Goal: Task Accomplishment & Management: Manage account settings

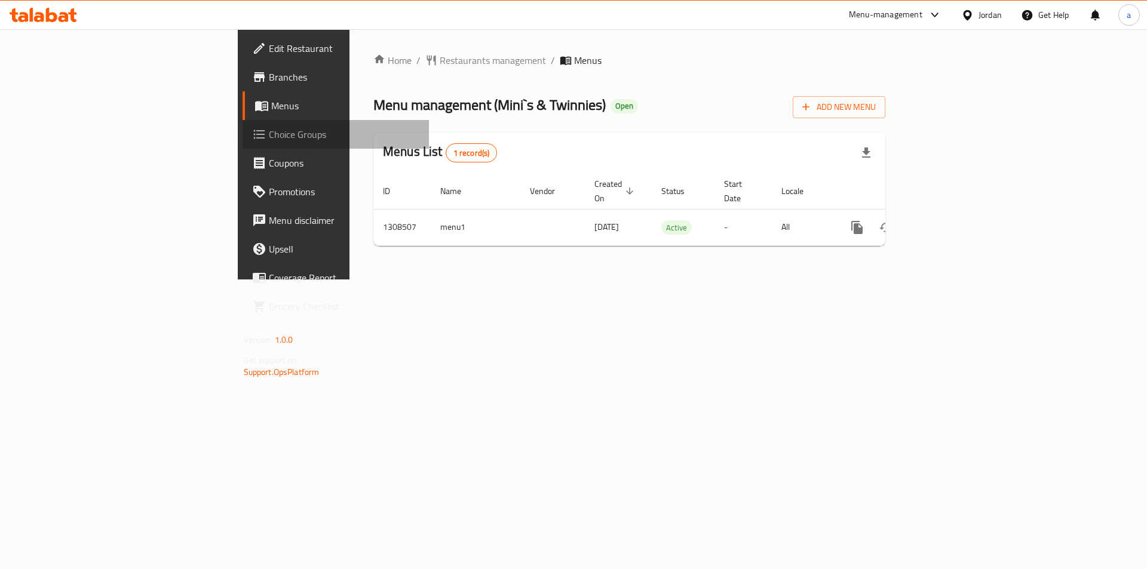
click at [269, 132] on span "Choice Groups" at bounding box center [344, 134] width 151 height 14
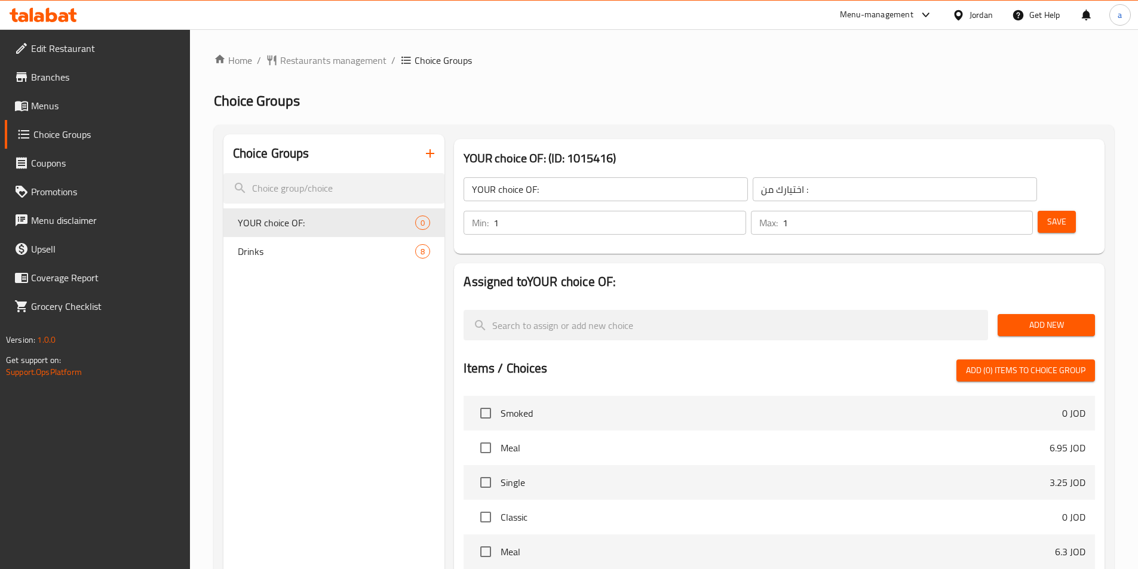
click at [874, 127] on div "Choice Groups YOUR choice OF: 0 Drinks 8 YOUR choice OF: (ID: 1015416) YOUR cho…" at bounding box center [664, 482] width 900 height 715
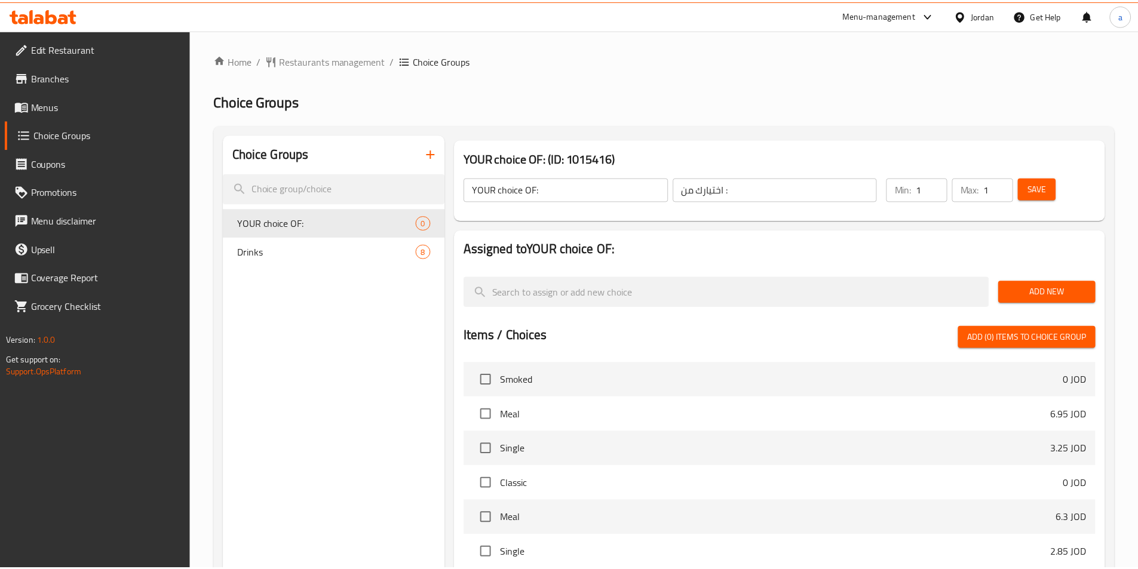
scroll to position [262, 0]
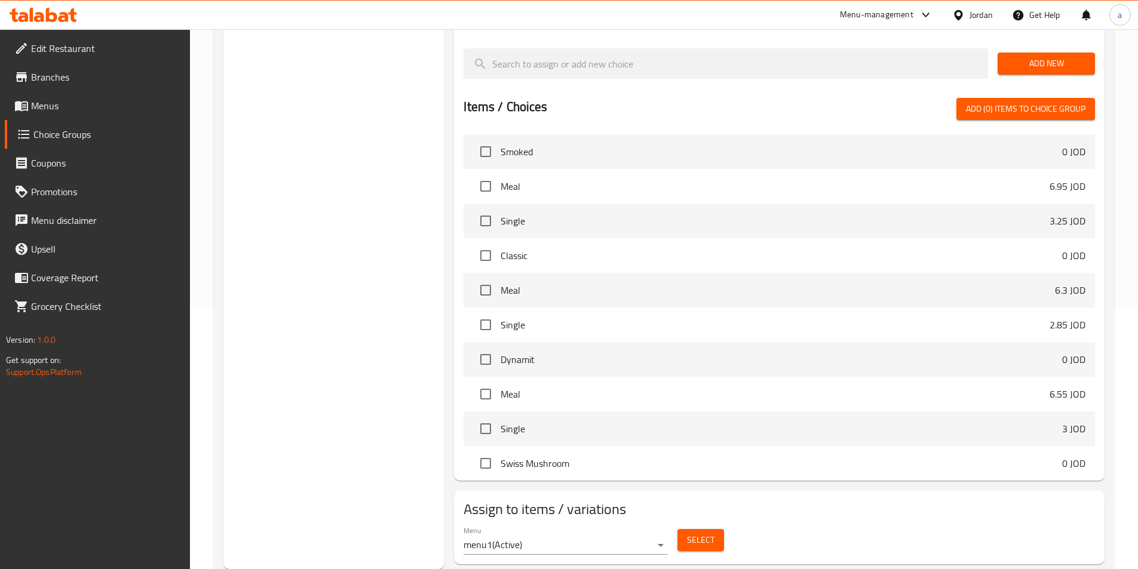
click at [379, 263] on div "Choice Groups YOUR choice OF: 0 Drinks 8" at bounding box center [334, 221] width 222 height 696
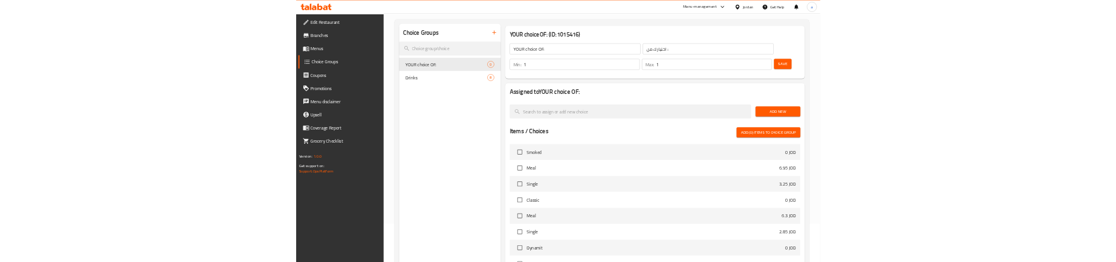
scroll to position [0, 0]
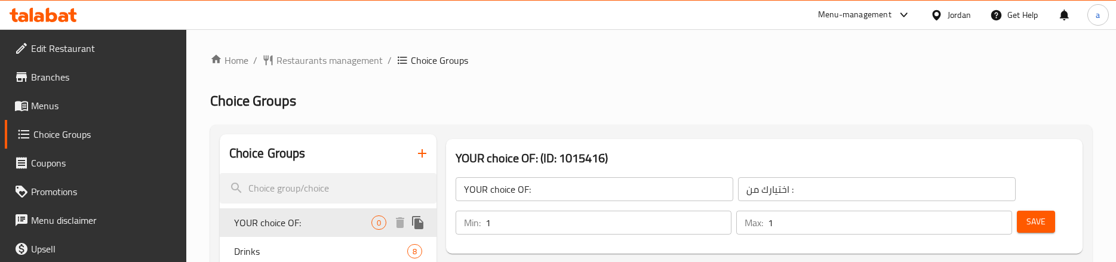
click at [297, 222] on span "YOUR choice OF:" at bounding box center [302, 223] width 137 height 14
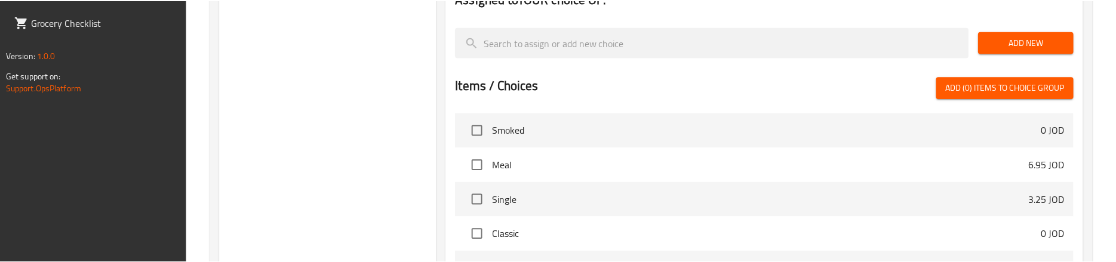
scroll to position [419, 0]
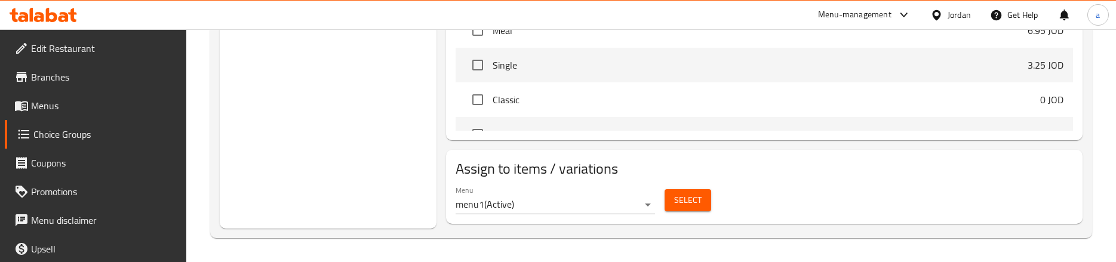
click at [525, 163] on h2 "Assign to items / variations" at bounding box center [764, 168] width 617 height 19
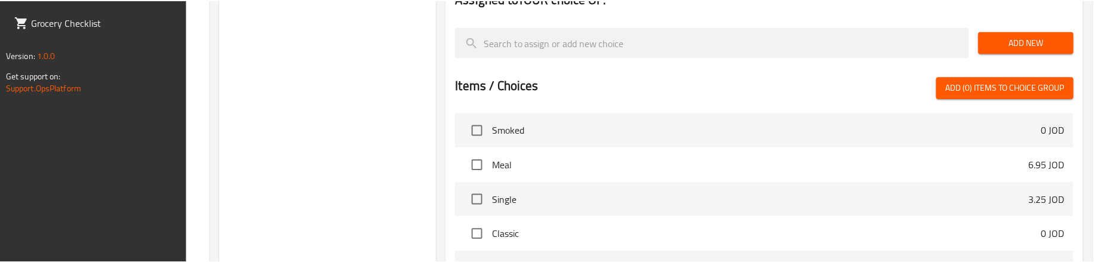
scroll to position [419, 0]
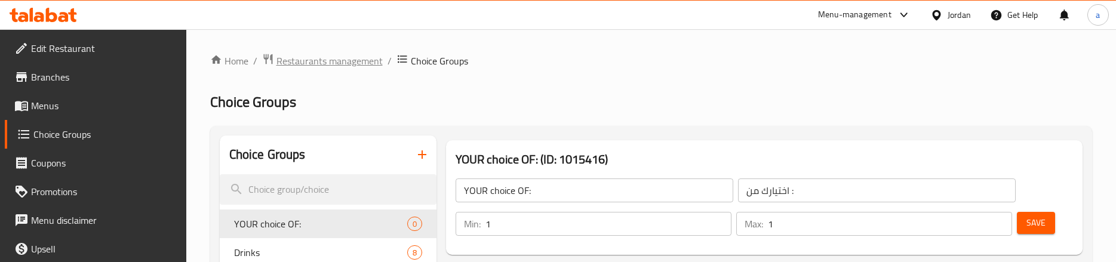
click at [327, 60] on span "Restaurants management" at bounding box center [329, 61] width 106 height 14
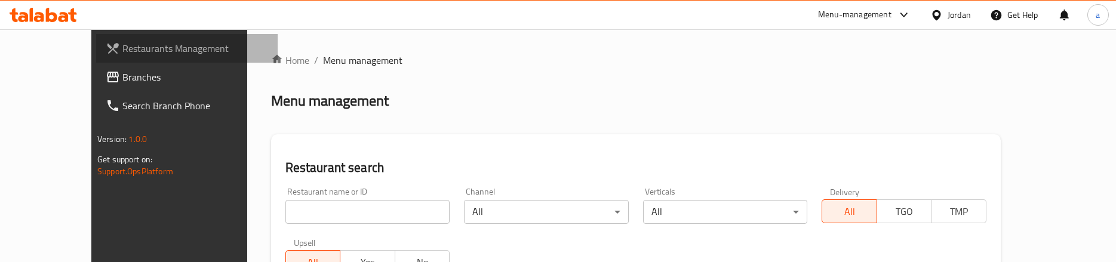
click at [96, 59] on link "Restaurants Management" at bounding box center [187, 48] width 182 height 29
